Goal: Subscribe to service/newsletter

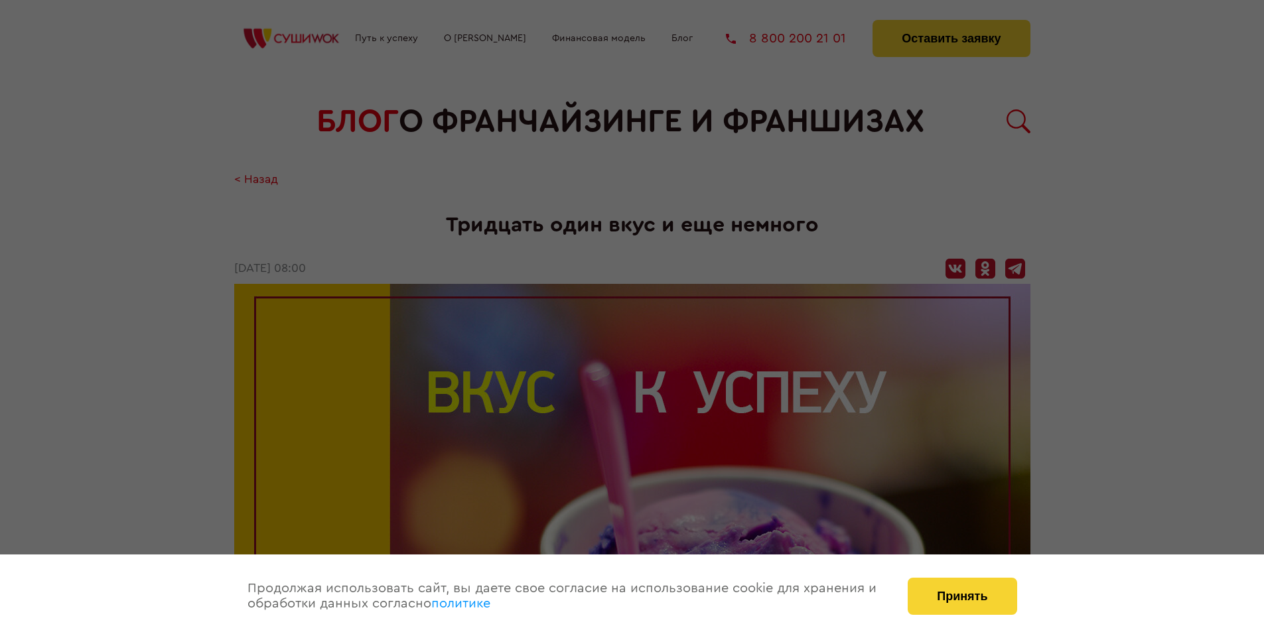
scroll to position [3000, 0]
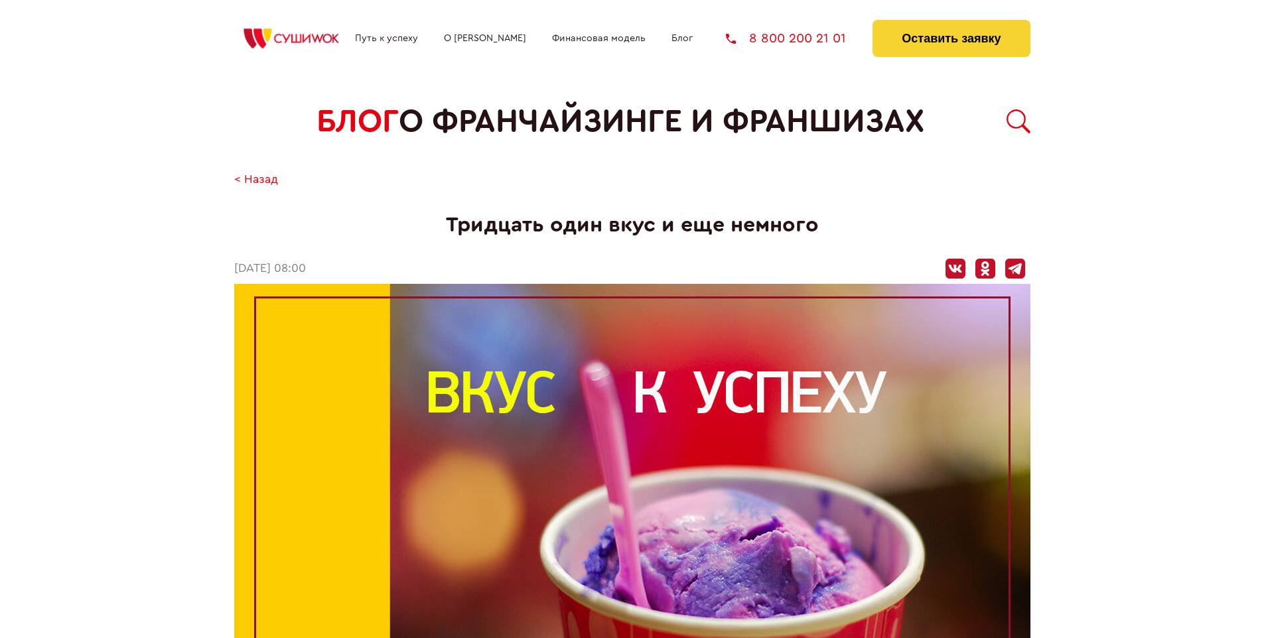
scroll to position [3000, 0]
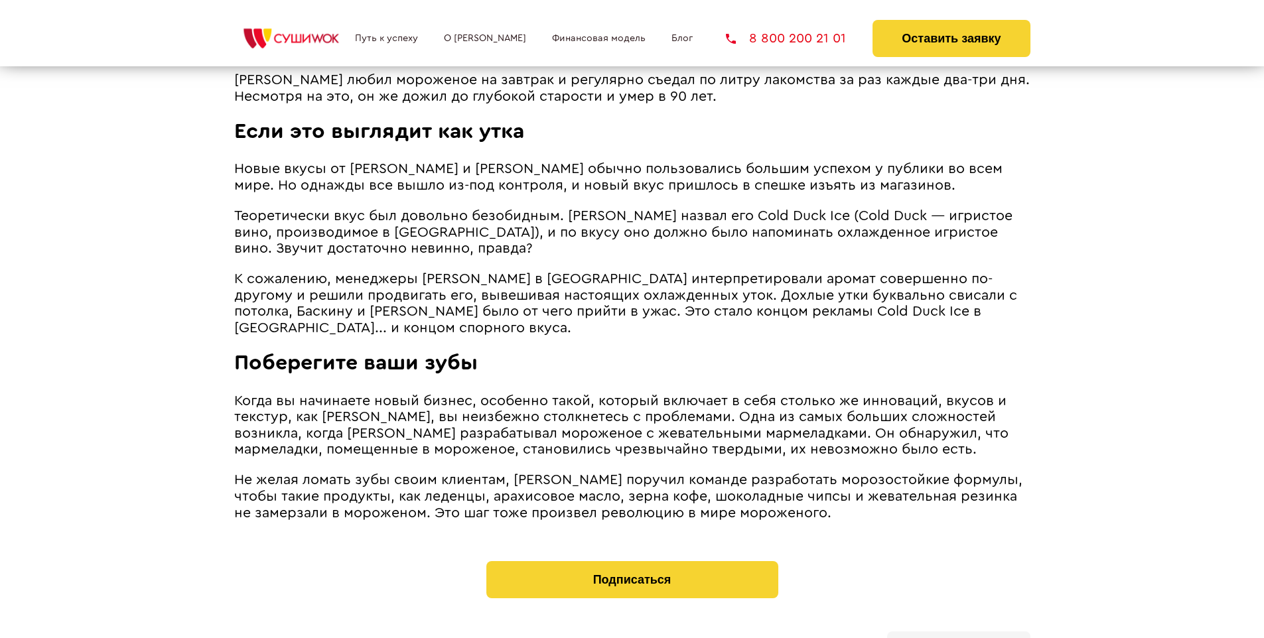
click at [958, 637] on b "Личный кабинет" at bounding box center [958, 646] width 70 height 9
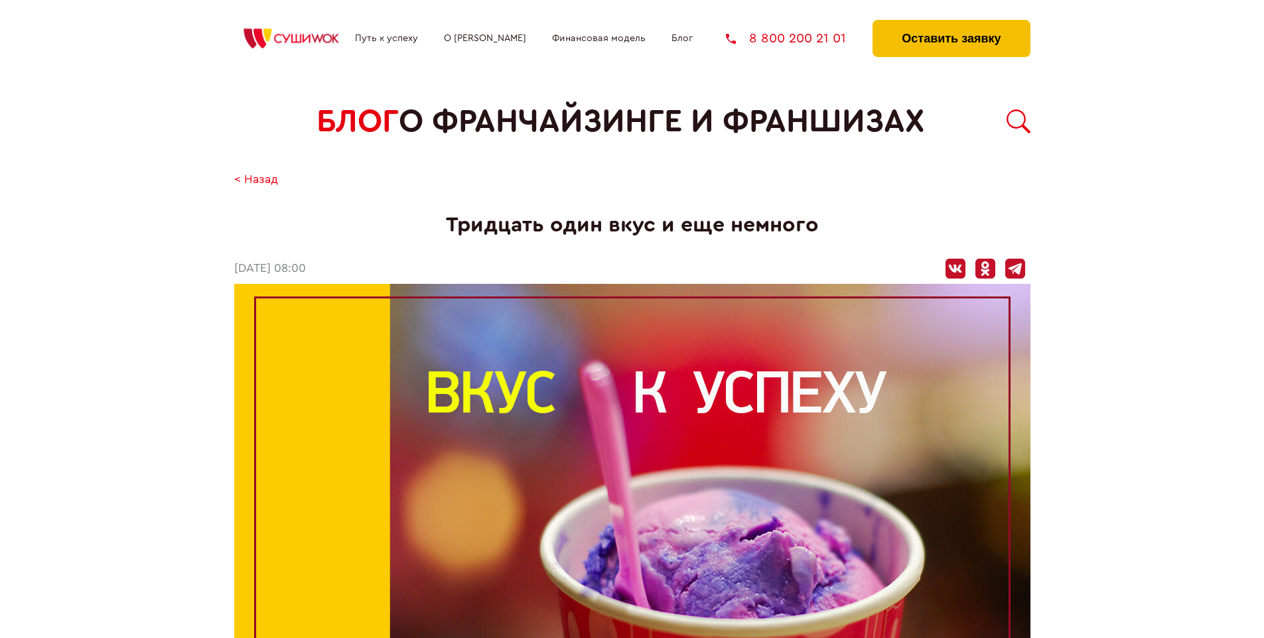
click at [950, 23] on button "Оставить заявку" at bounding box center [950, 38] width 157 height 37
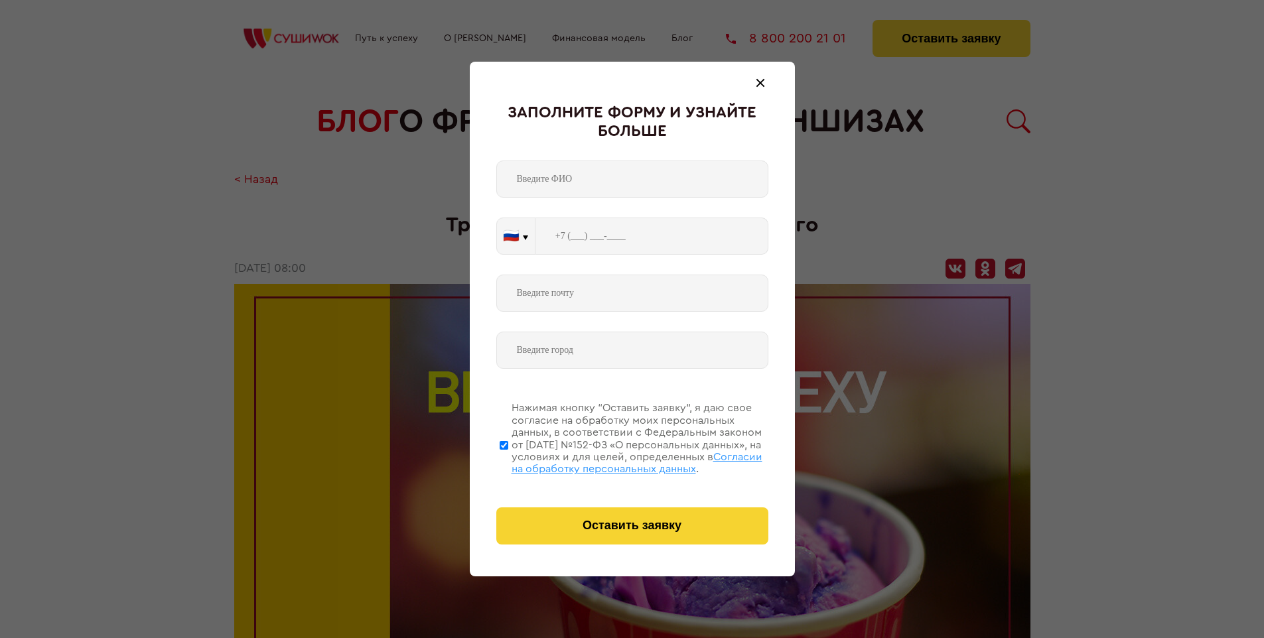
click at [615, 461] on span "Согласии на обработку персональных данных" at bounding box center [636, 463] width 251 height 23
click at [508, 461] on input "Нажимая кнопку “Оставить заявку”, я даю свое согласие на обработку моих персона…" at bounding box center [503, 445] width 9 height 106
checkbox input "false"
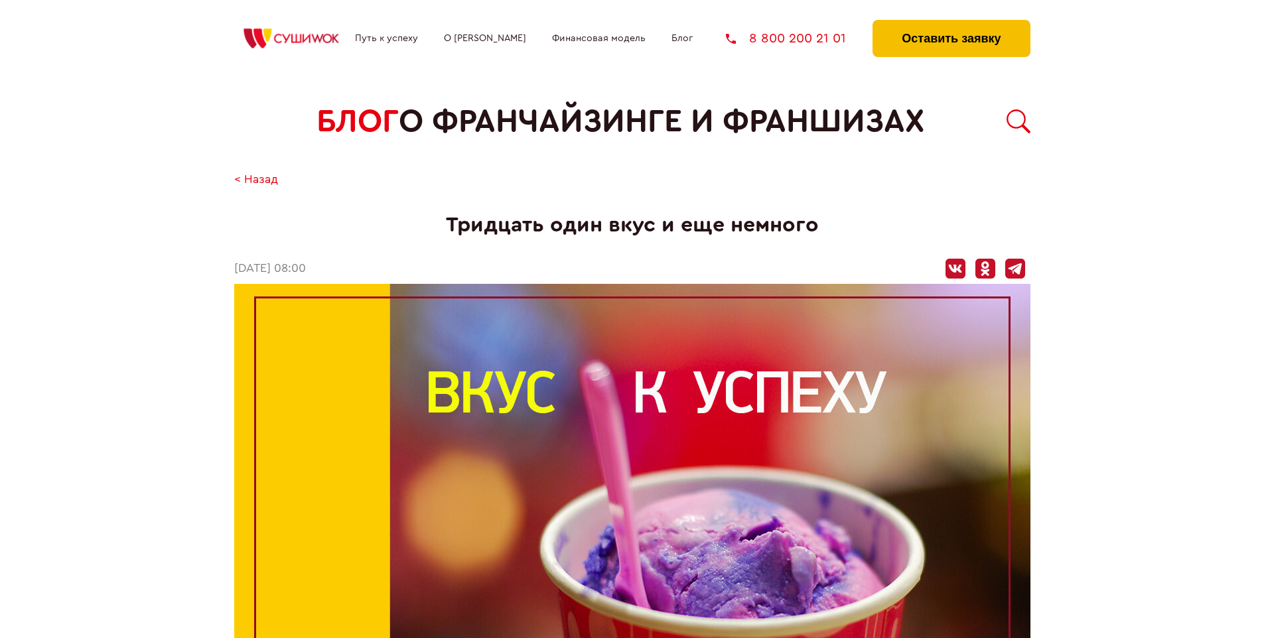
click at [950, 23] on button "Оставить заявку" at bounding box center [950, 38] width 157 height 37
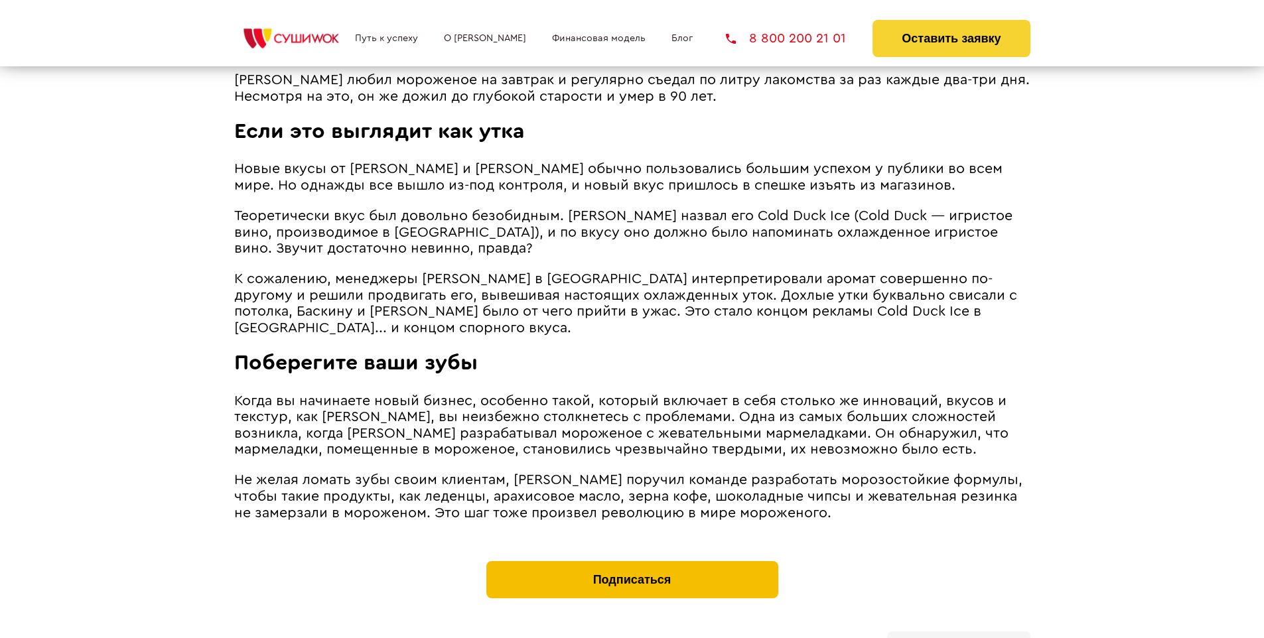
click at [631, 561] on button "Подписаться" at bounding box center [632, 579] width 292 height 37
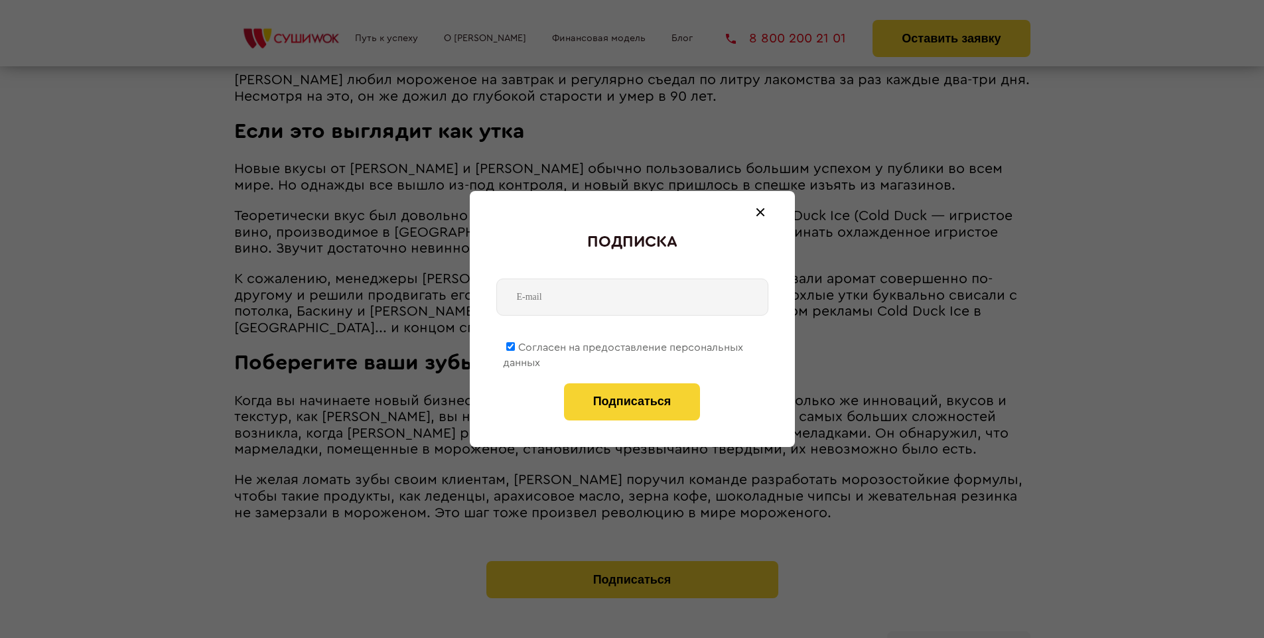
click at [623, 345] on span "Согласен на предоставление персональных данных" at bounding box center [623, 355] width 240 height 26
click at [515, 345] on input "Согласен на предоставление персональных данных" at bounding box center [510, 346] width 9 height 9
checkbox input "false"
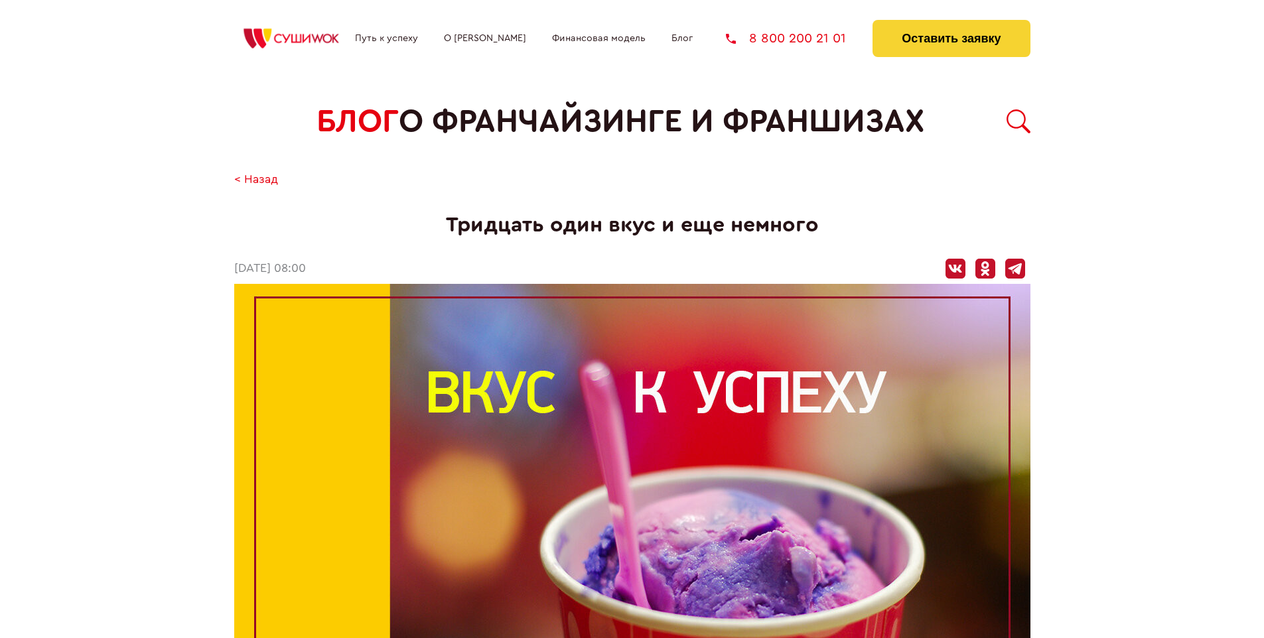
scroll to position [3000, 0]
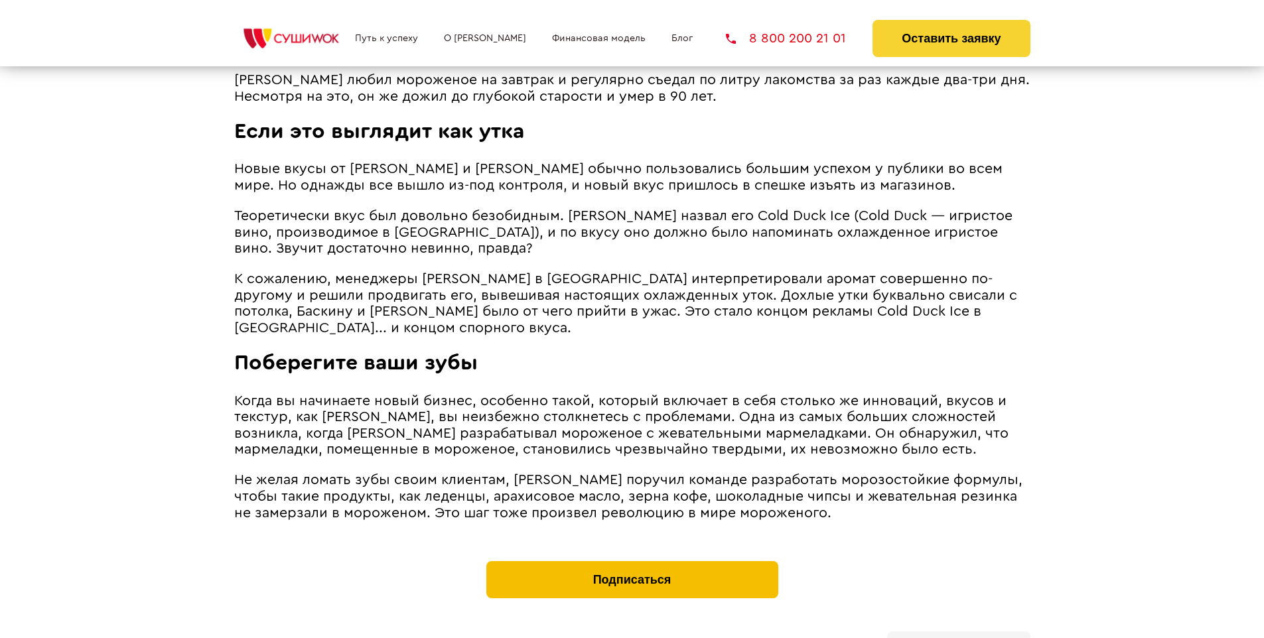
click at [631, 561] on button "Подписаться" at bounding box center [632, 579] width 292 height 37
